Goal: Find specific page/section: Find specific page/section

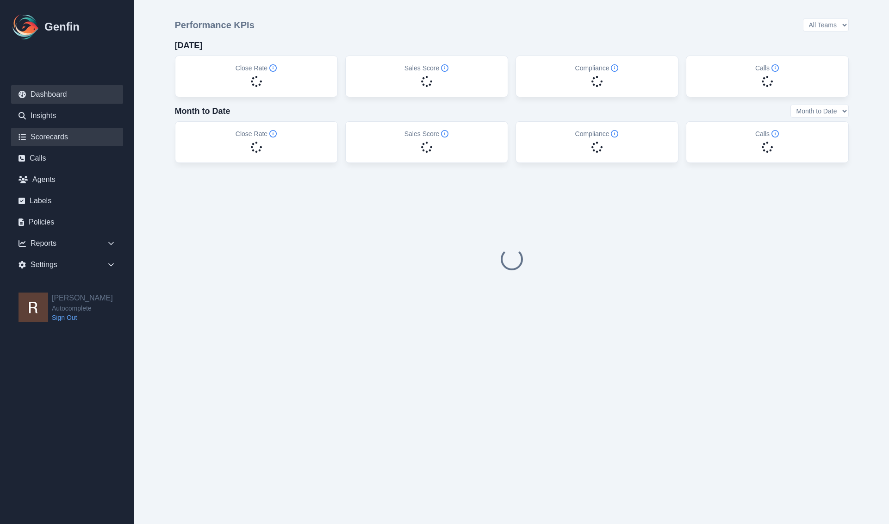
click at [53, 138] on link "Scorecards" at bounding box center [67, 137] width 112 height 19
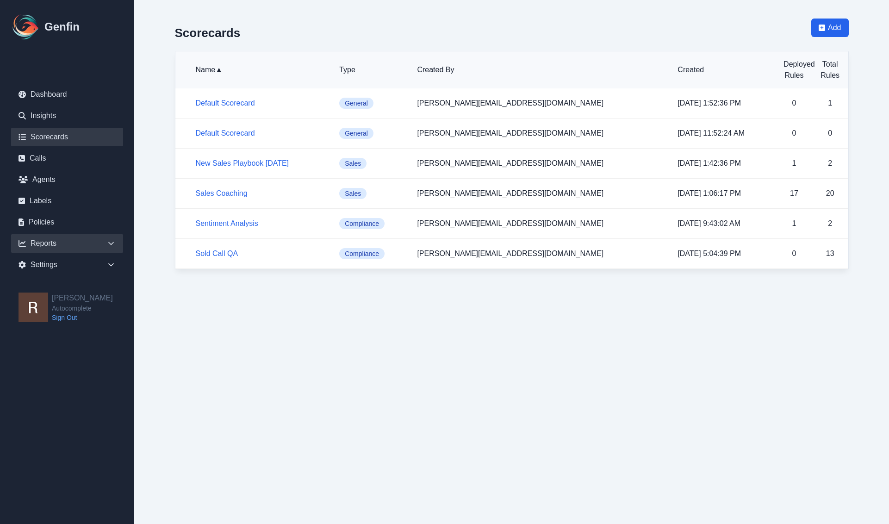
click at [37, 244] on div "Reports" at bounding box center [67, 243] width 112 height 19
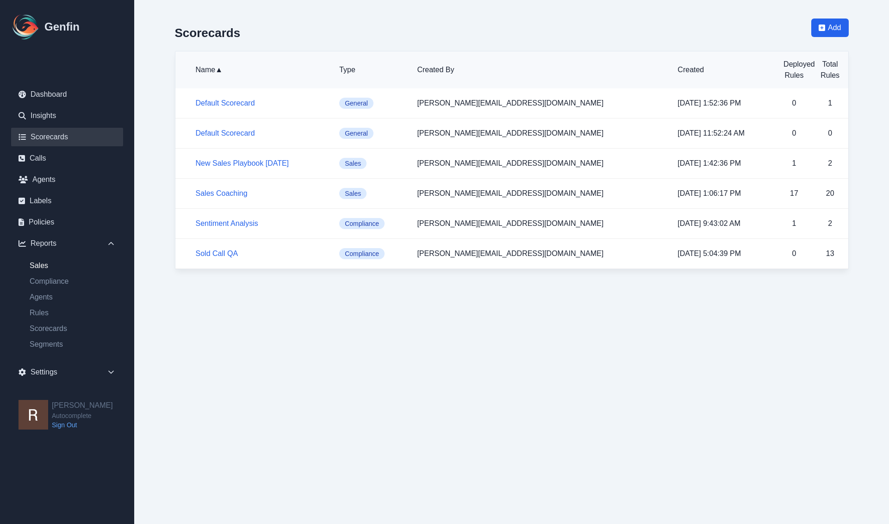
click at [43, 269] on link "Sales" at bounding box center [72, 265] width 101 height 11
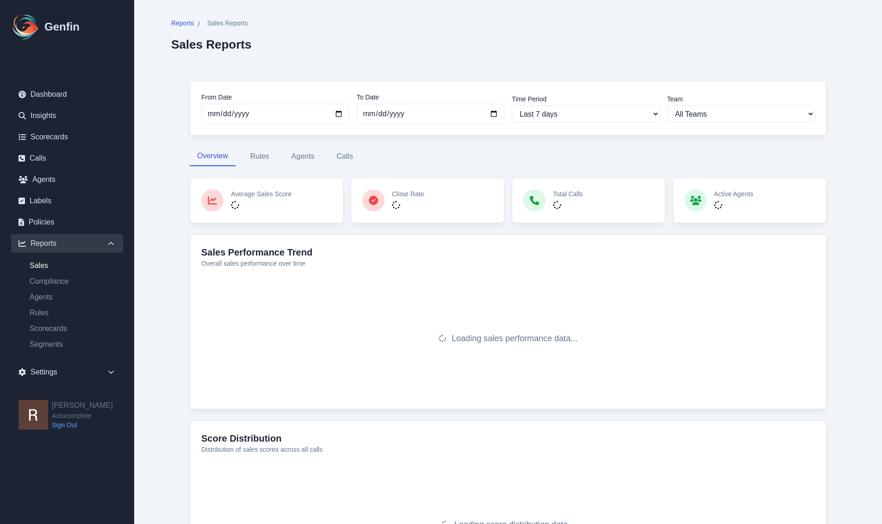
click at [149, 457] on main "Reports / Sales Reports Sales Reports From Date [DATE] To Date [DATE] Time Peri…" at bounding box center [508, 321] width 748 height 643
click at [260, 152] on button "Rules" at bounding box center [260, 156] width 34 height 19
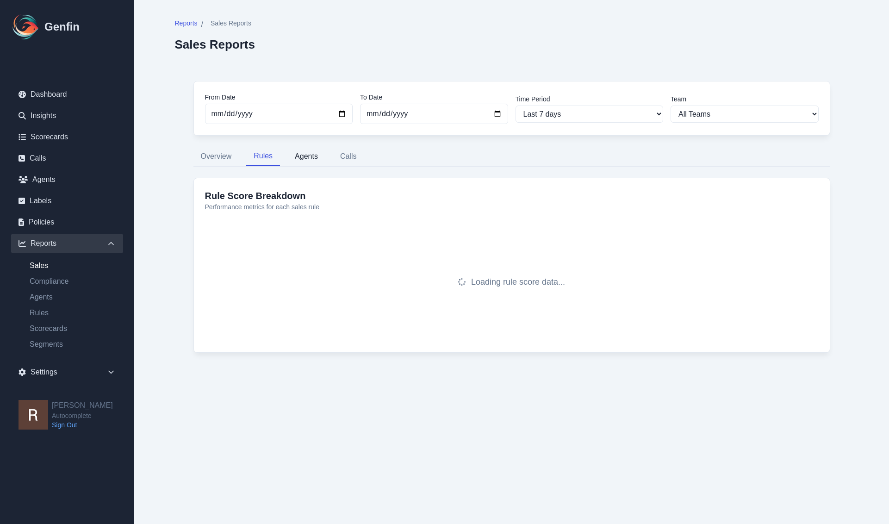
click at [298, 161] on button "Agents" at bounding box center [306, 156] width 38 height 19
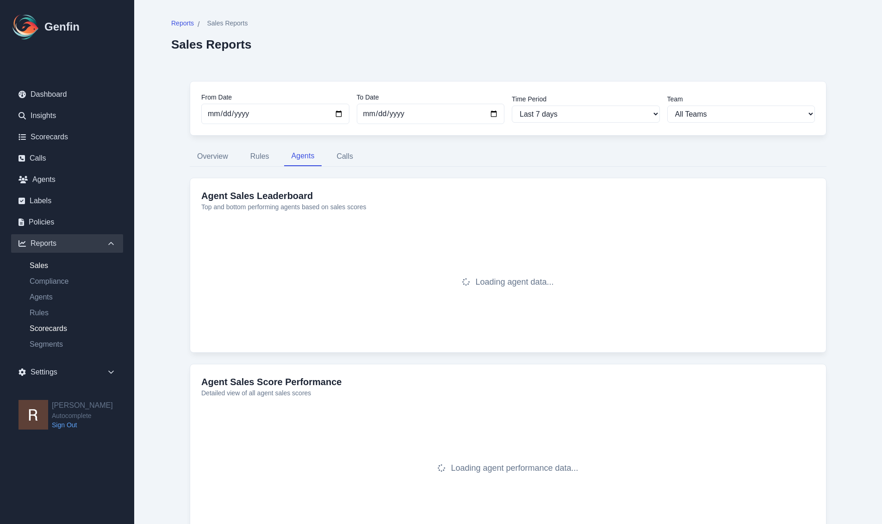
click at [41, 327] on link "Scorecards" at bounding box center [72, 328] width 101 height 11
select select "14"
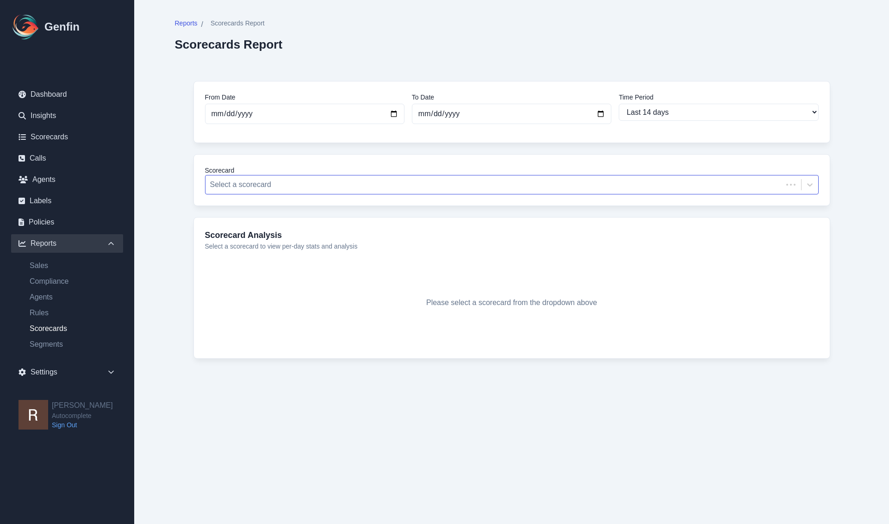
click at [253, 184] on div at bounding box center [494, 184] width 568 height 13
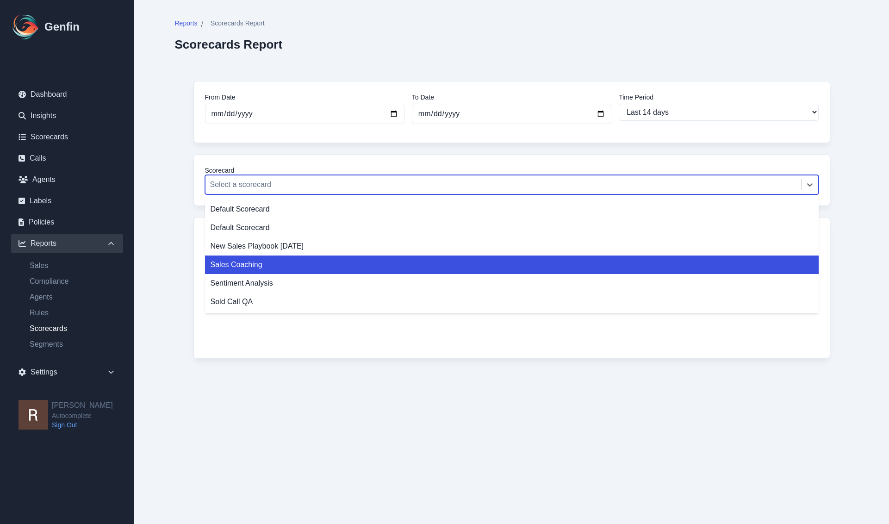
click at [238, 266] on div "Sales Coaching" at bounding box center [511, 264] width 613 height 19
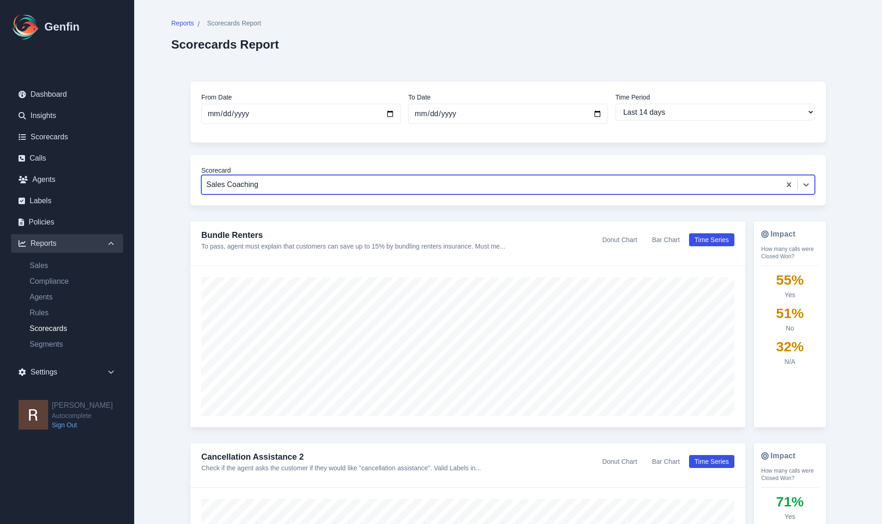
click at [346, 182] on div at bounding box center [490, 184] width 569 height 13
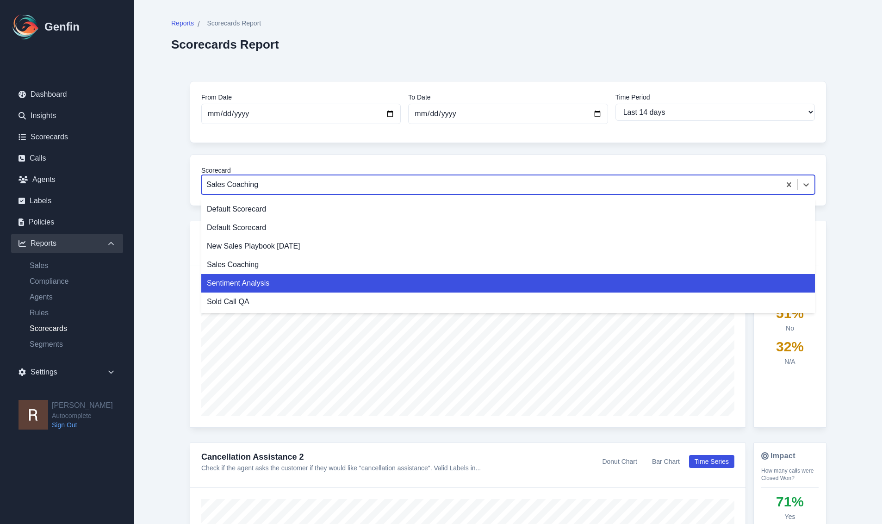
click at [292, 287] on div "Sentiment Analysis" at bounding box center [507, 283] width 613 height 19
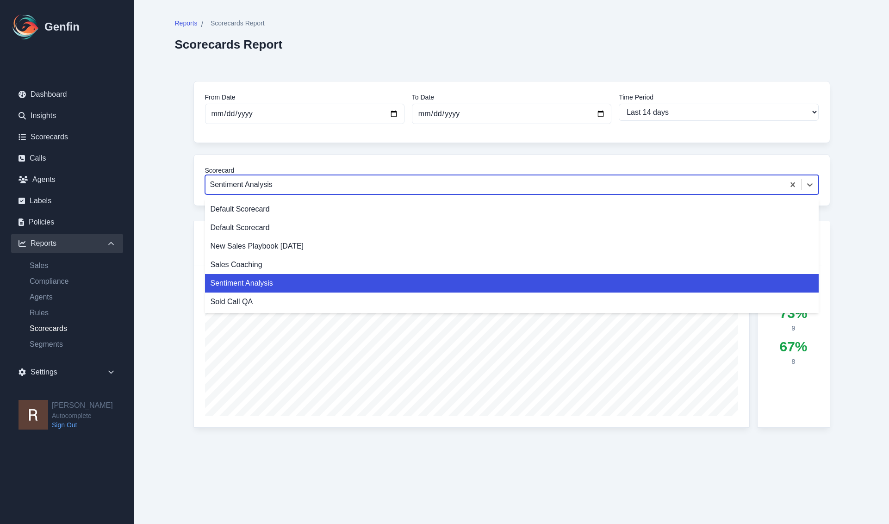
click at [271, 184] on div at bounding box center [494, 184] width 569 height 13
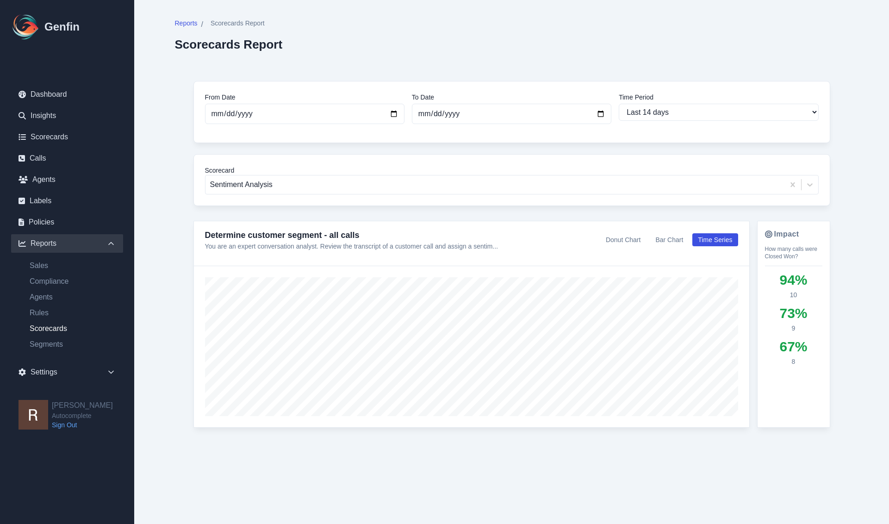
click at [170, 293] on div "Reports / Scorecards Report Scorecards Report From Date [DATE] To Date [DATE] T…" at bounding box center [511, 239] width 710 height 479
click at [312, 186] on div at bounding box center [494, 184] width 569 height 13
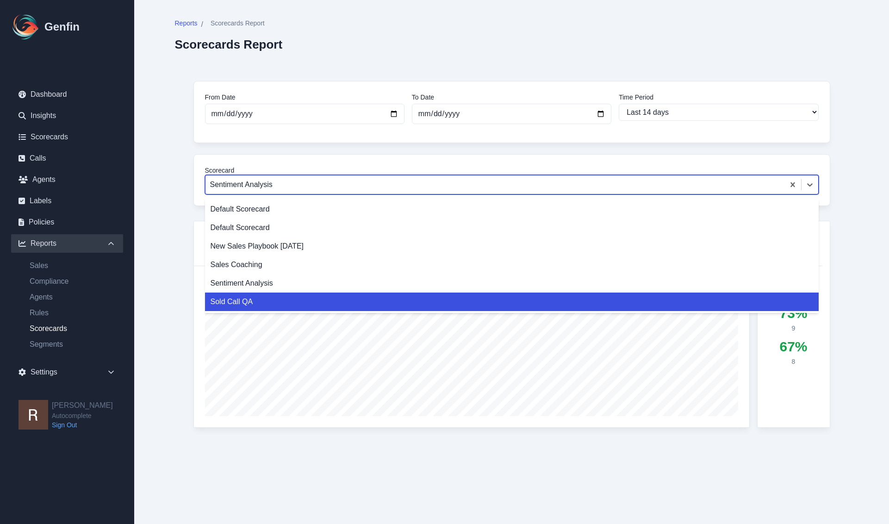
click at [289, 298] on div "Sold Call QA" at bounding box center [511, 301] width 613 height 19
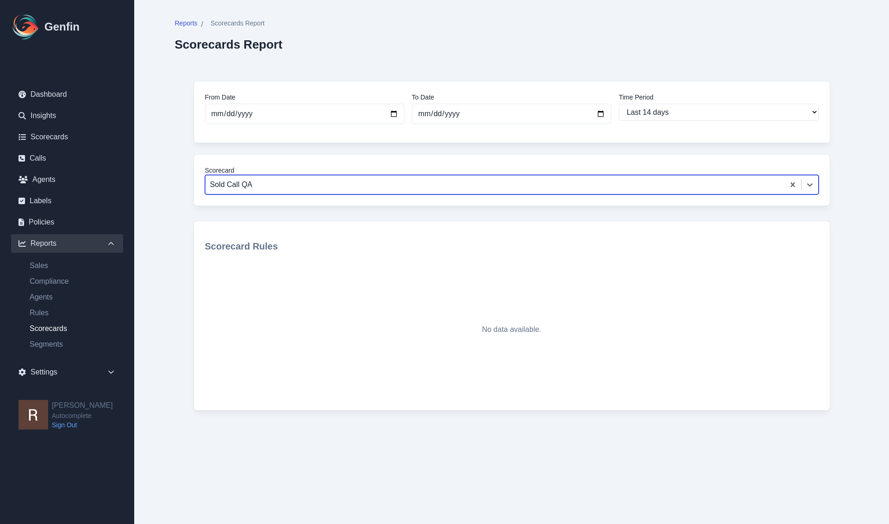
click at [324, 185] on div at bounding box center [494, 184] width 569 height 13
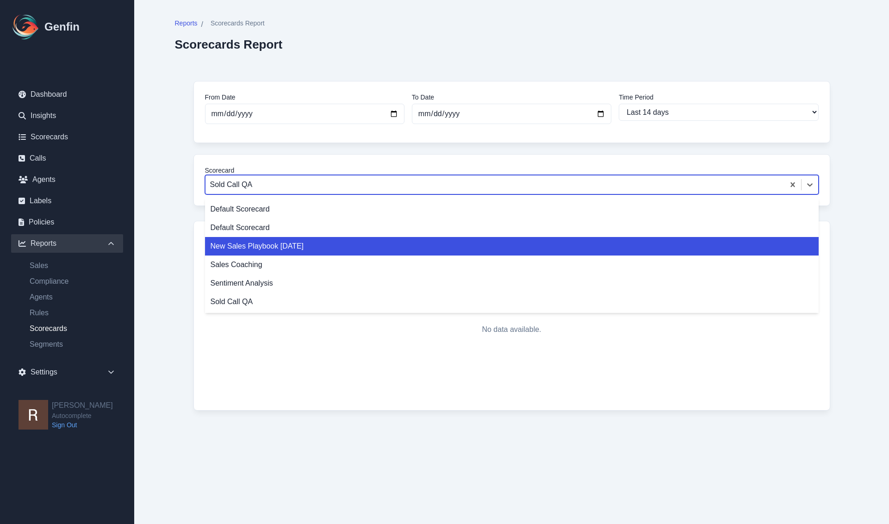
click at [298, 252] on div "New Sales Playbook [DATE]" at bounding box center [511, 246] width 613 height 19
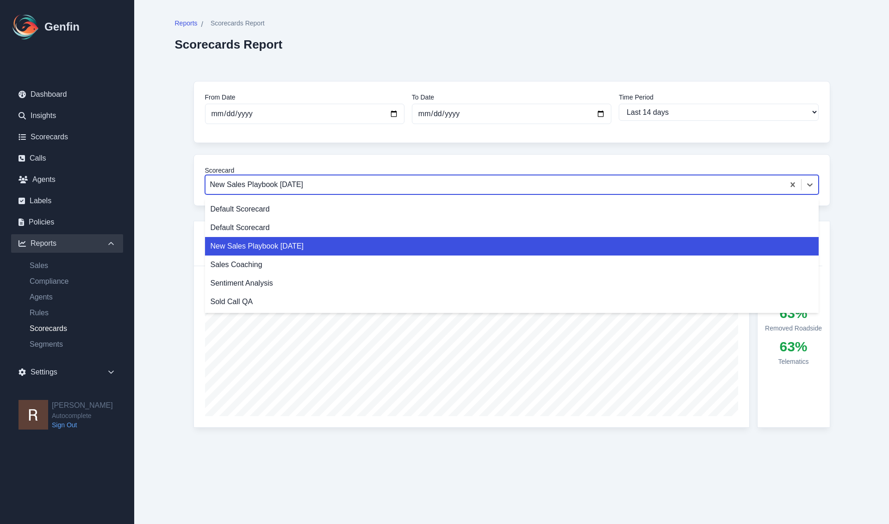
click at [330, 183] on div at bounding box center [494, 184] width 569 height 13
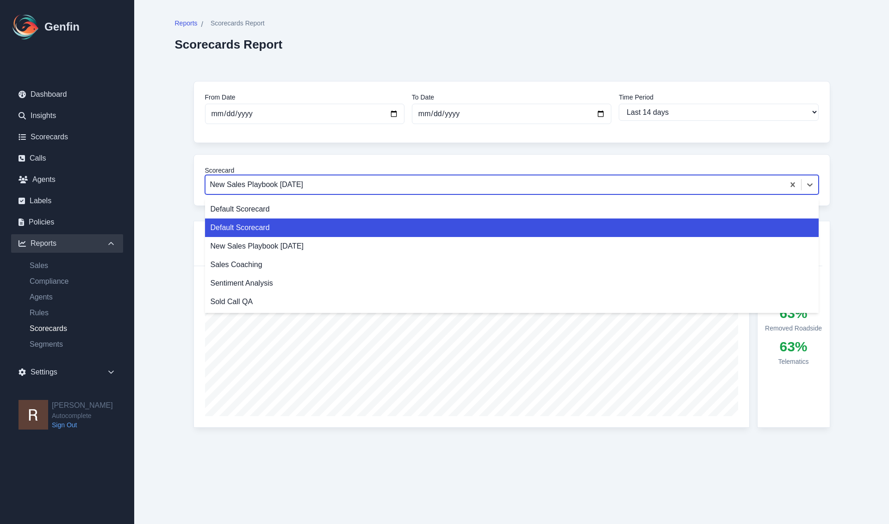
click at [301, 226] on div "Default Scorecard" at bounding box center [511, 227] width 613 height 19
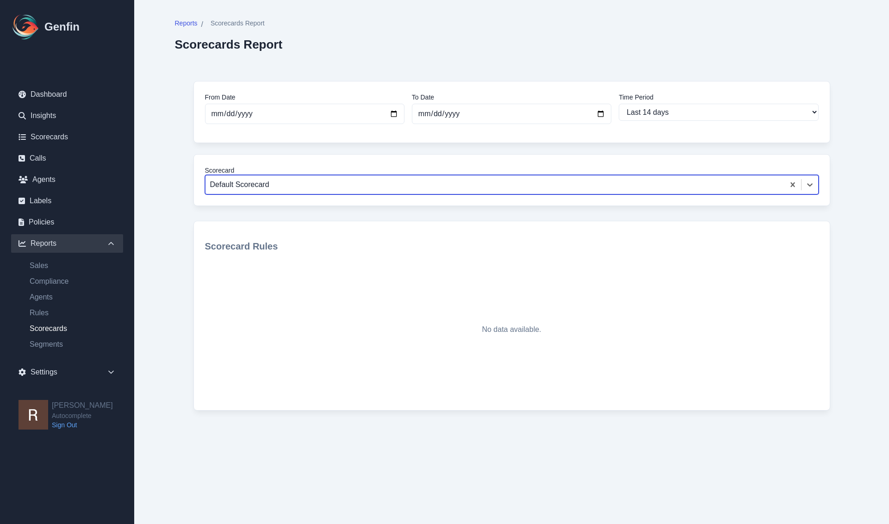
click at [314, 188] on div at bounding box center [494, 184] width 569 height 13
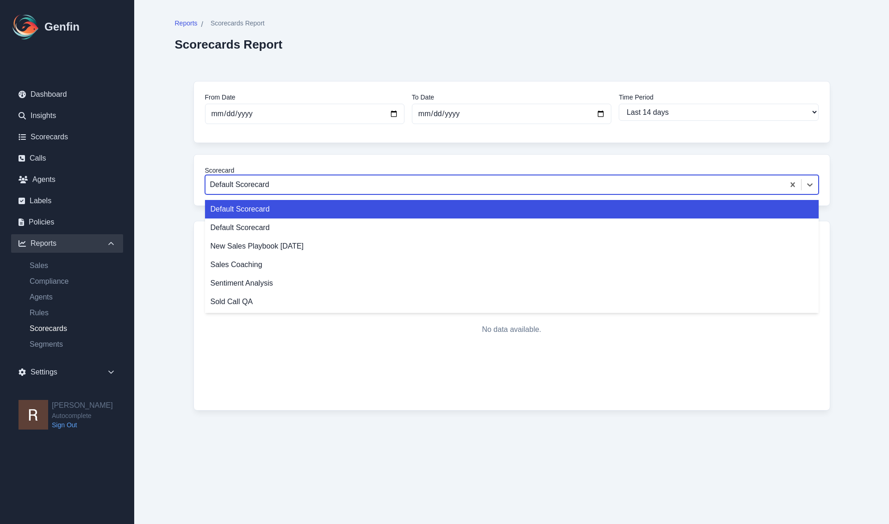
click at [302, 205] on div "Default Scorecard" at bounding box center [511, 209] width 613 height 19
click at [310, 184] on div at bounding box center [494, 184] width 569 height 13
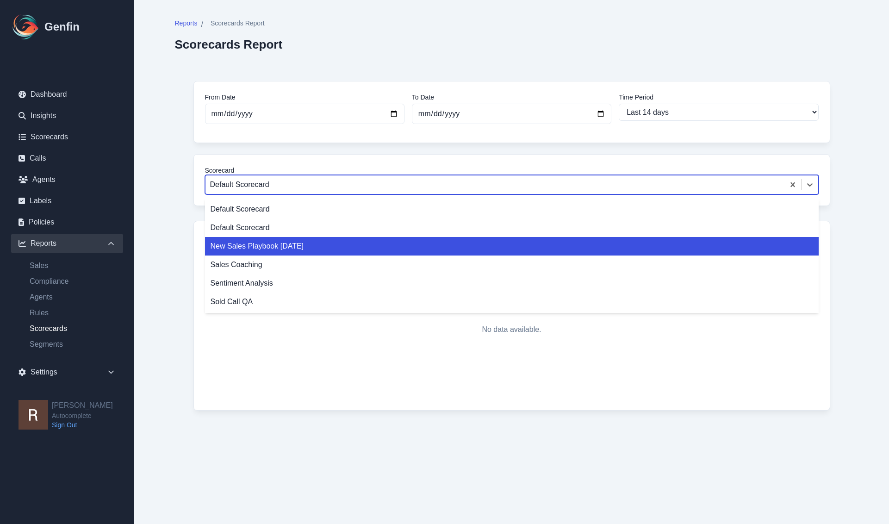
click at [299, 237] on div "New Sales Playbook [DATE]" at bounding box center [511, 246] width 613 height 19
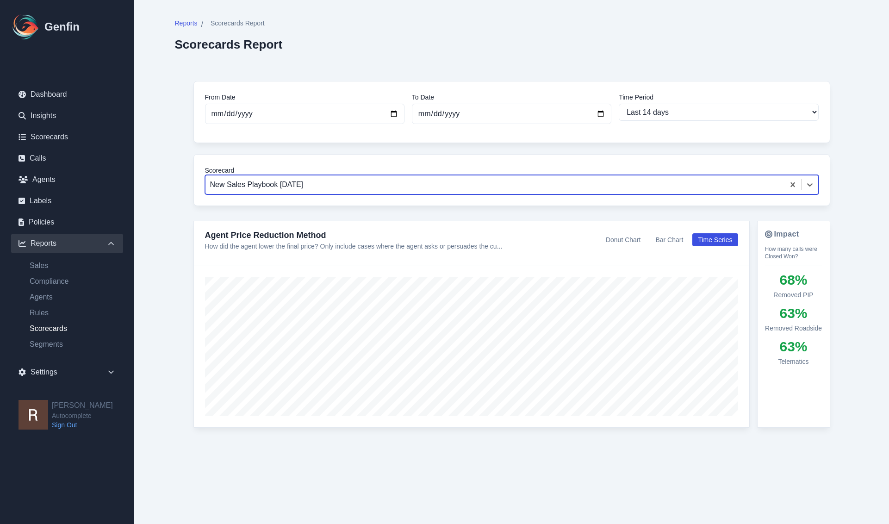
click at [307, 182] on div at bounding box center [494, 184] width 569 height 13
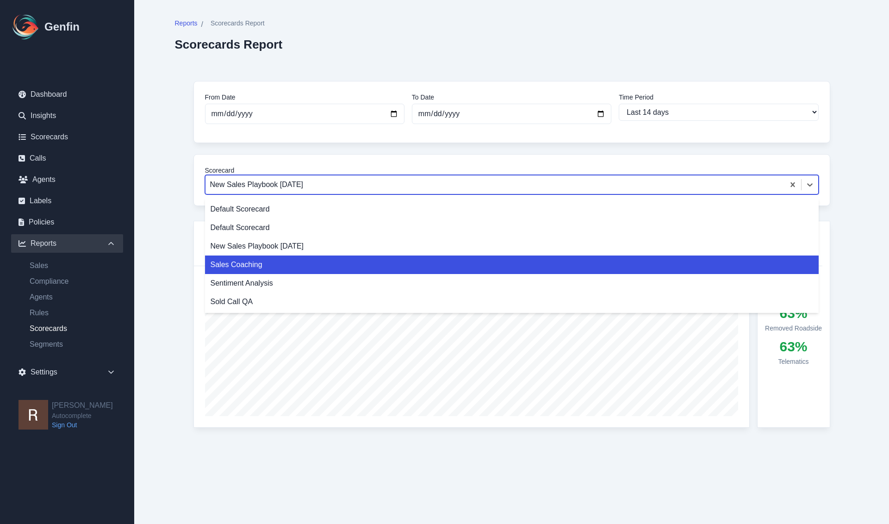
click at [289, 258] on div "Sales Coaching" at bounding box center [511, 264] width 613 height 19
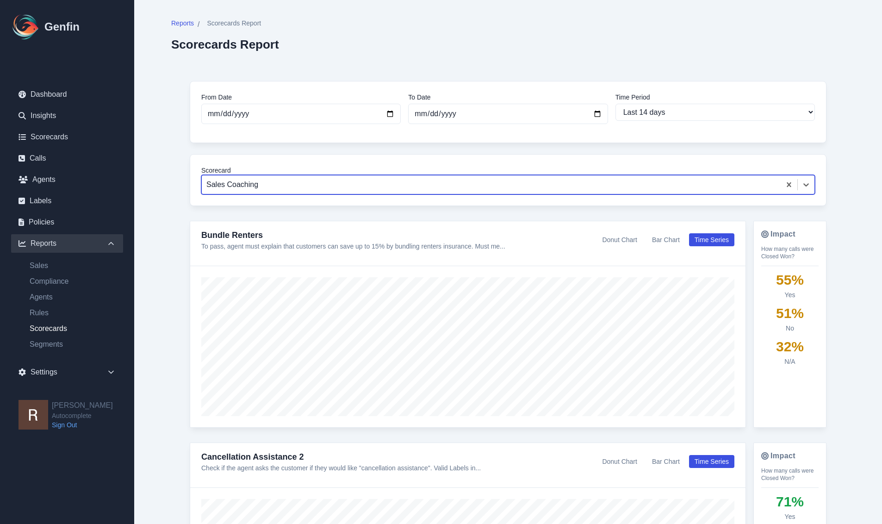
click at [852, 187] on div "Reports / Scorecards Report Scorecards Report From Date [DATE] To Date [DATE] T…" at bounding box center [508, 350] width 710 height 701
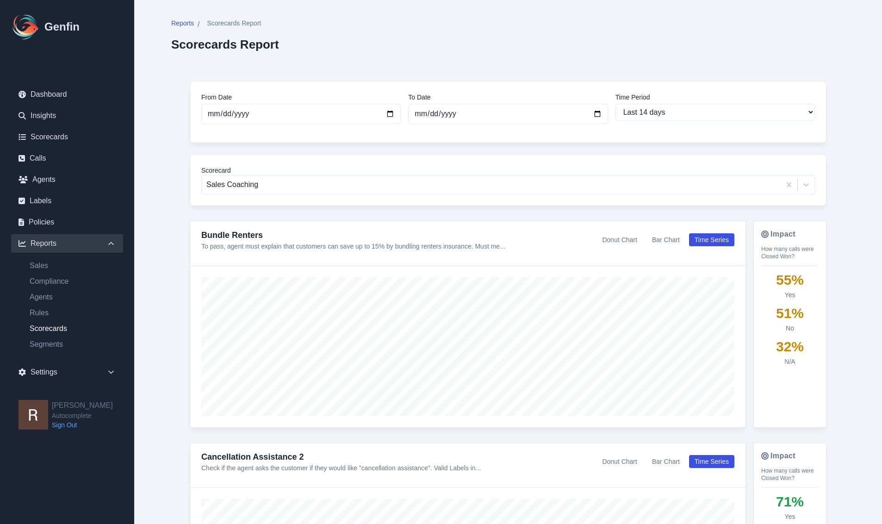
click at [844, 150] on div "From Date [DATE] To Date [DATE] Time Period Last 7 days Last 14 days Last 30 da…" at bounding box center [507, 372] width 673 height 620
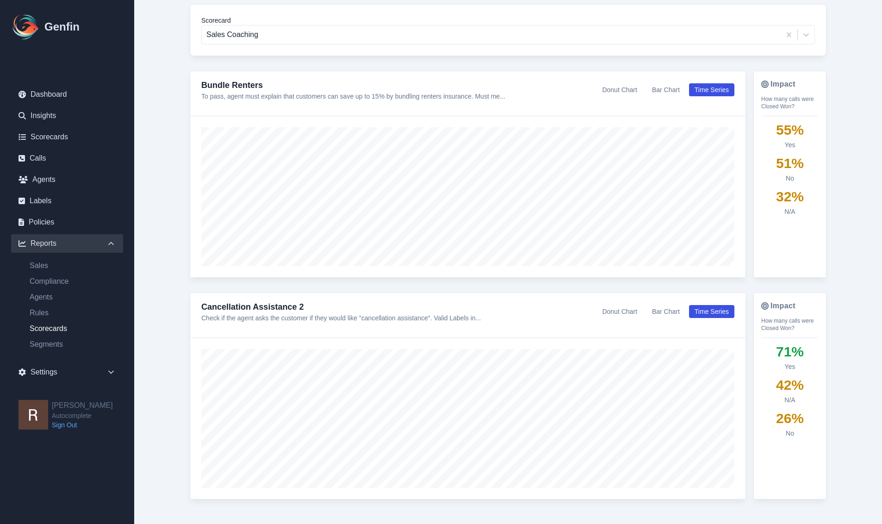
scroll to position [177, 0]
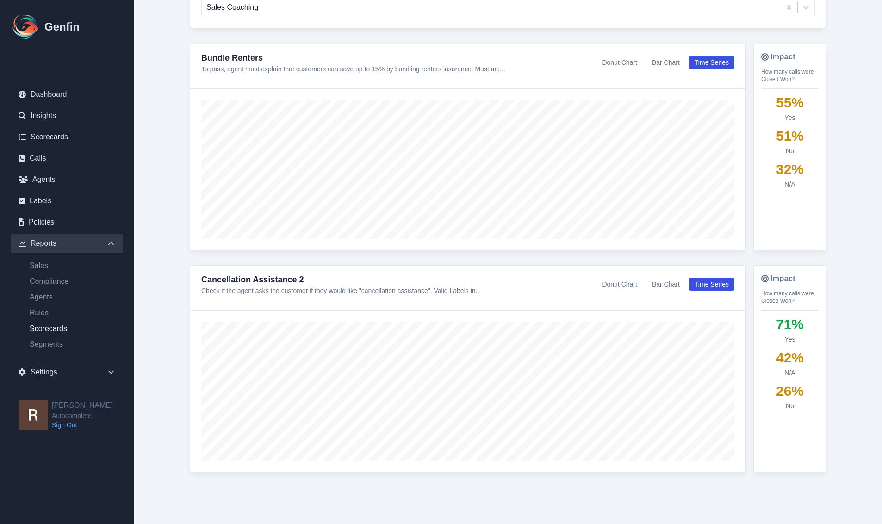
click at [836, 152] on div "From Date [DATE] To Date [DATE] Time Period Last 7 days Last 14 days Last 30 da…" at bounding box center [507, 195] width 673 height 620
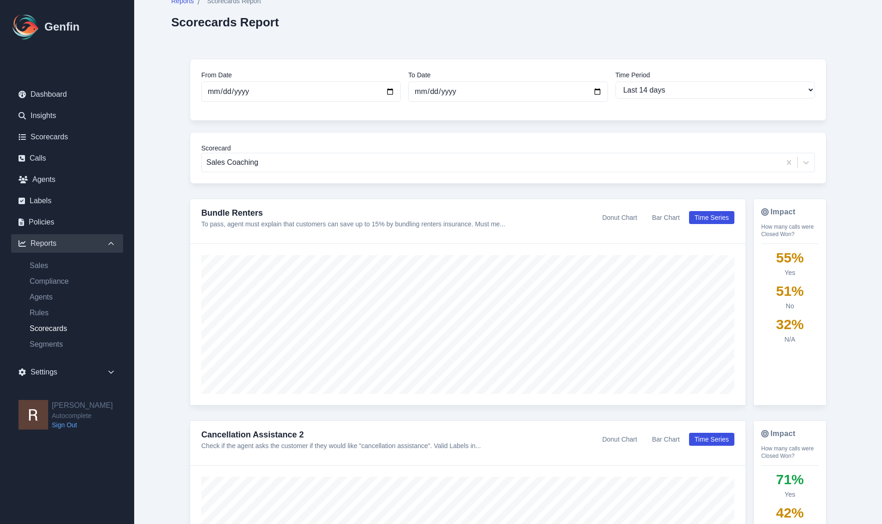
scroll to position [0, 0]
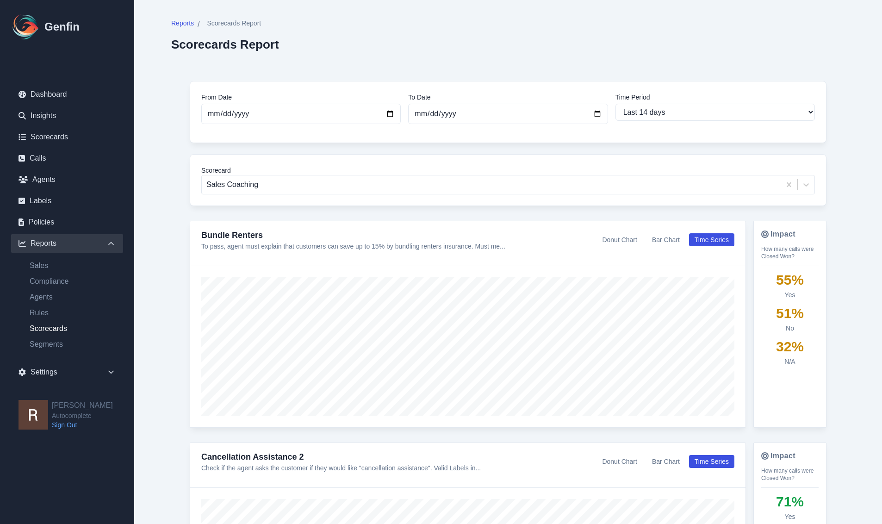
drag, startPoint x: 156, startPoint y: 154, endPoint x: 121, endPoint y: 169, distance: 38.3
click at [156, 154] on div "Reports / Scorecards Report Scorecards Report From Date [DATE] To Date [DATE] T…" at bounding box center [508, 350] width 710 height 701
click at [159, 290] on div "Reports / Scorecards Report Scorecards Report From Date [DATE] To Date [DATE] T…" at bounding box center [508, 350] width 710 height 701
click at [63, 136] on link "Scorecards" at bounding box center [67, 137] width 112 height 19
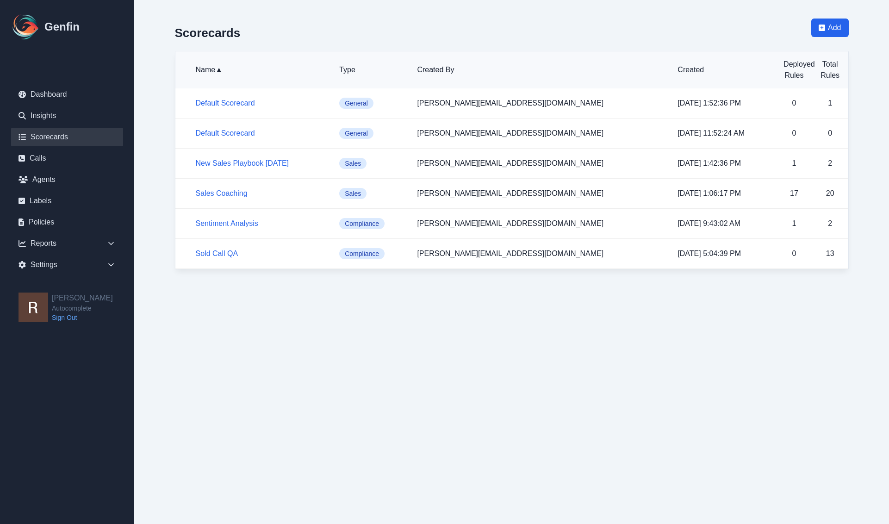
click at [162, 127] on div "Scorecards Add Name ▲ Type Created By Created Deployed Rules Total Rules Defaul…" at bounding box center [511, 144] width 710 height 288
click at [214, 195] on link "Sales Coaching" at bounding box center [222, 193] width 52 height 8
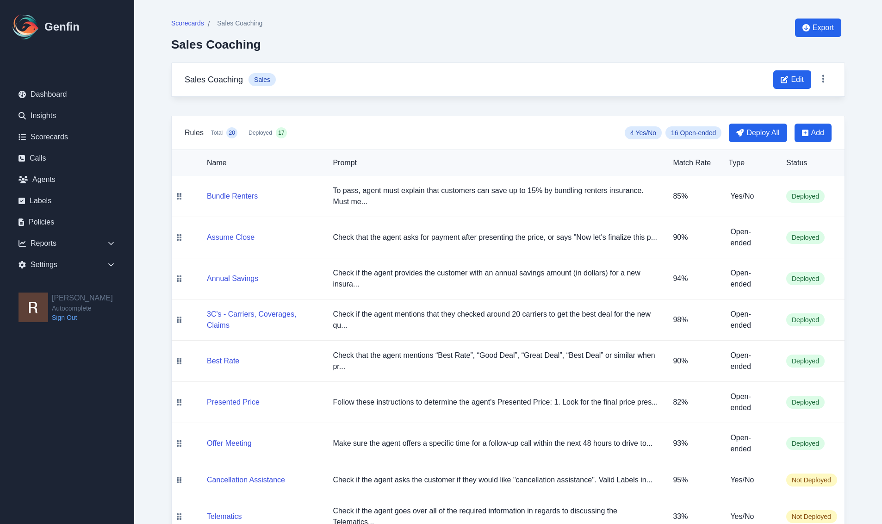
click at [344, 109] on div "Scorecards / Sales Coaching Sales Coaching Export Sales Coaching Sales Edit Rul…" at bounding box center [508, 500] width 710 height 1001
click at [341, 108] on div "Scorecards / Sales Coaching Sales Coaching Export Sales Coaching Sales Edit Rul…" at bounding box center [508, 500] width 710 height 1001
click at [334, 106] on div "Scorecards / Sales Coaching Sales Coaching Export Sales Coaching Sales Edit Rul…" at bounding box center [508, 500] width 710 height 1001
click at [326, 105] on div "Scorecards / Sales Coaching Sales Coaching Export Sales Coaching Sales Edit Rul…" at bounding box center [508, 500] width 710 height 1001
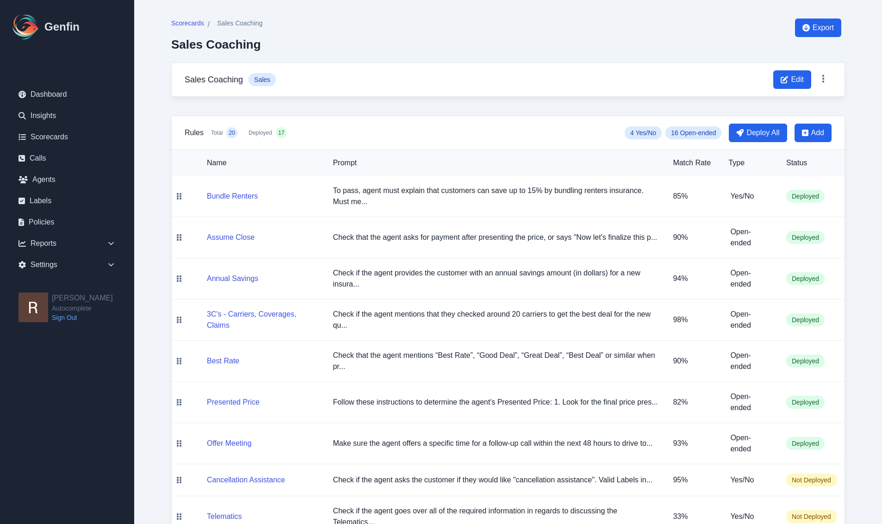
click at [321, 103] on div "Scorecards / Sales Coaching Sales Coaching Export Sales Coaching Sales Edit Rul…" at bounding box center [508, 500] width 710 height 1001
click at [339, 106] on div "Scorecards / Sales Coaching Sales Coaching Export Sales Coaching Sales Edit Rul…" at bounding box center [508, 500] width 710 height 1001
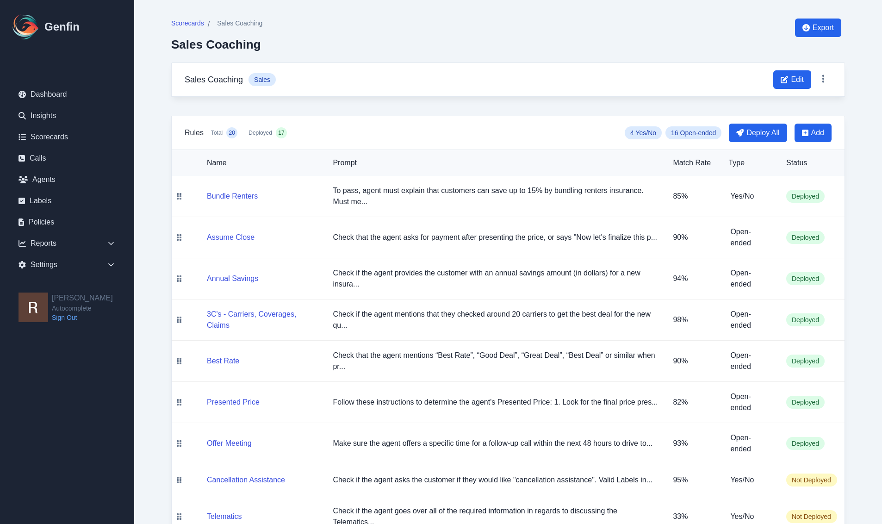
click at [313, 104] on div "Scorecards / Sales Coaching Sales Coaching Export Sales Coaching Sales Edit Rul…" at bounding box center [508, 500] width 710 height 1001
drag, startPoint x: 333, startPoint y: 105, endPoint x: 320, endPoint y: 102, distance: 13.2
click at [332, 105] on div "Scorecards / Sales Coaching Sales Coaching Export Sales Coaching Sales Edit Rul…" at bounding box center [508, 500] width 710 height 1001
click at [317, 101] on div "Scorecards / Sales Coaching Sales Coaching Export Sales Coaching Sales Edit Rul…" at bounding box center [508, 500] width 710 height 1001
click at [321, 102] on div "Scorecards / Sales Coaching Sales Coaching Export Sales Coaching Sales Edit Rul…" at bounding box center [508, 500] width 710 height 1001
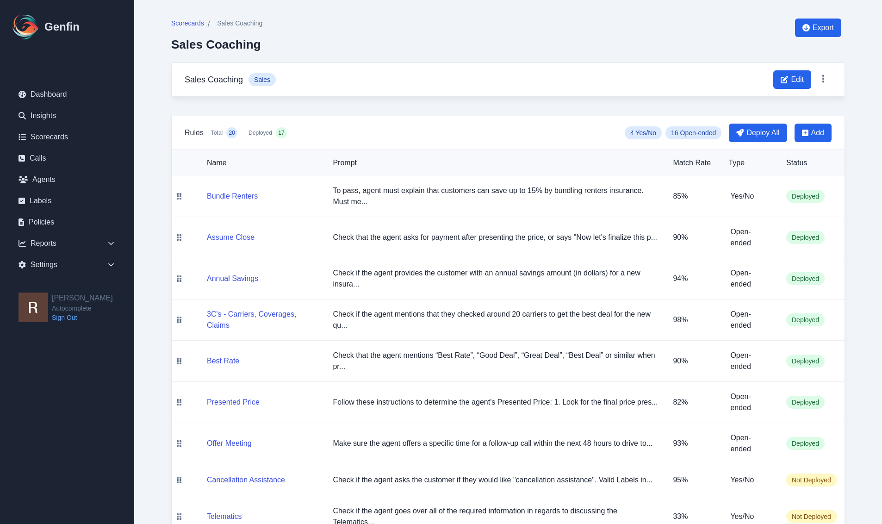
click at [321, 102] on div "Scorecards / Sales Coaching Sales Coaching Export Sales Coaching Sales Edit Rul…" at bounding box center [508, 500] width 710 height 1001
click at [600, 24] on div "Scorecards / Sales Coaching Sales Coaching Export" at bounding box center [507, 41] width 673 height 44
click at [599, 25] on div "Scorecards / Sales Coaching Sales Coaching Export" at bounding box center [507, 41] width 673 height 44
click at [596, 25] on div "Scorecards / Sales Coaching Sales Coaching Export" at bounding box center [507, 41] width 673 height 44
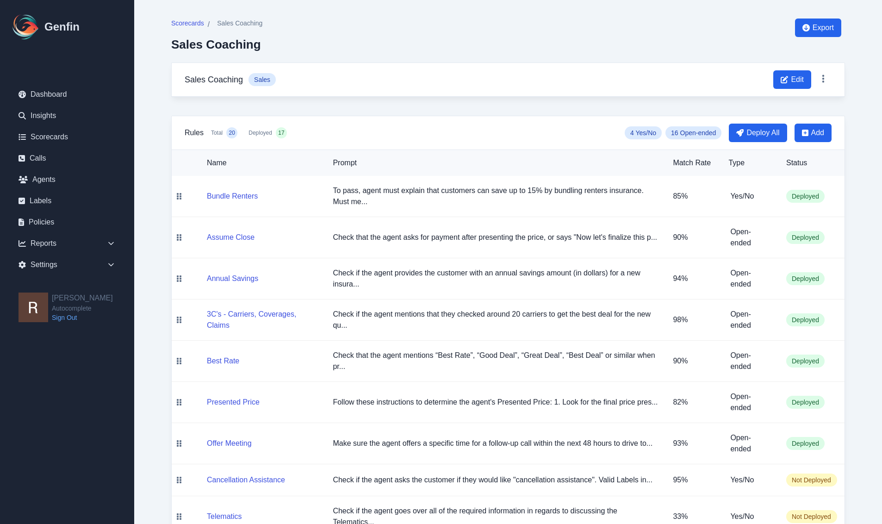
click at [486, 105] on div "Scorecards / Sales Coaching Sales Coaching Export Sales Coaching Sales Edit Rul…" at bounding box center [508, 500] width 710 height 1001
click at [864, 120] on main "Scorecards / Sales Coaching Sales Coaching Export Sales Coaching Sales Edit Rul…" at bounding box center [508, 500] width 748 height 1001
click at [464, 40] on div "Scorecards / Sales Coaching Sales Coaching Export" at bounding box center [507, 41] width 673 height 44
click at [516, 25] on div "Scorecards / Sales Coaching Sales Coaching Export" at bounding box center [507, 41] width 673 height 44
